Goal: Navigation & Orientation: Find specific page/section

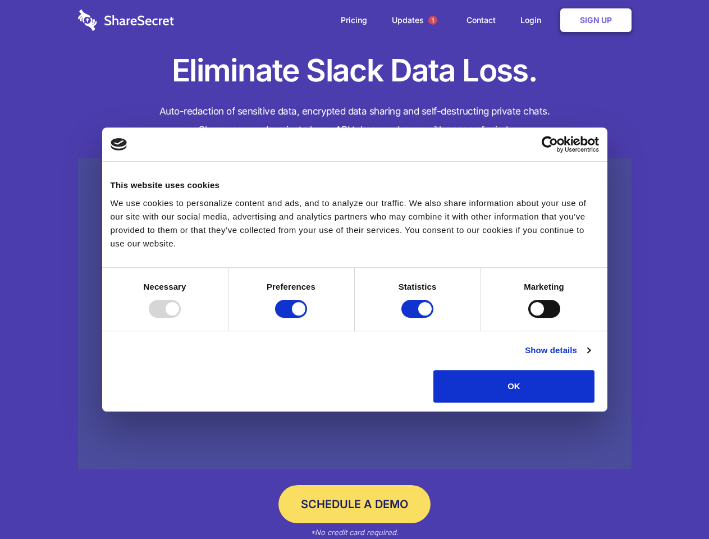
click at [181, 318] on div at bounding box center [165, 309] width 32 height 18
click at [307, 318] on input "Preferences" at bounding box center [291, 309] width 32 height 18
checkbox input "false"
click at [419, 318] on input "Statistics" at bounding box center [417, 309] width 32 height 18
checkbox input "false"
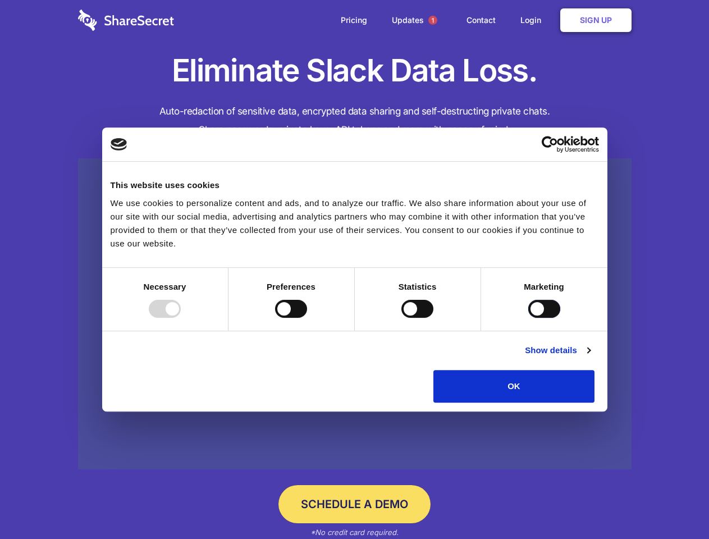
click at [528, 318] on input "Marketing" at bounding box center [544, 309] width 32 height 18
checkbox input "true"
click at [590, 357] on link "Show details" at bounding box center [557, 350] width 65 height 13
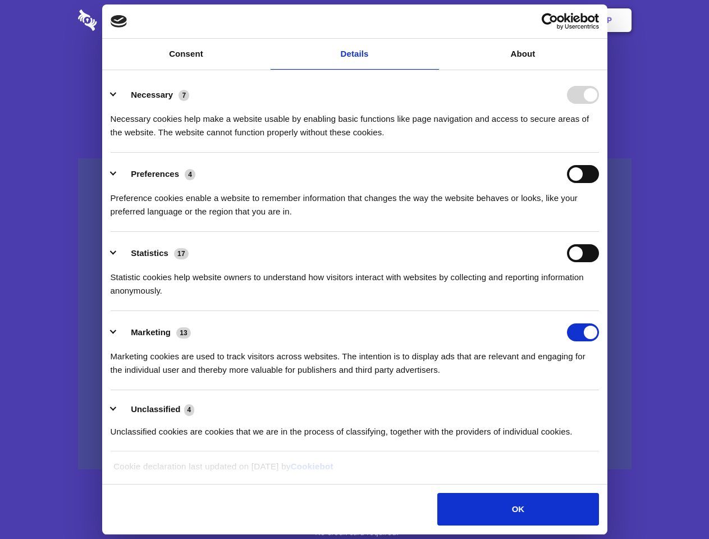
click at [599, 153] on li "Necessary 7 Necessary cookies help make a website usable by enabling basic func…" at bounding box center [355, 113] width 488 height 79
click at [432, 20] on span "1" at bounding box center [432, 20] width 9 height 9
